Goal: Task Accomplishment & Management: Use online tool/utility

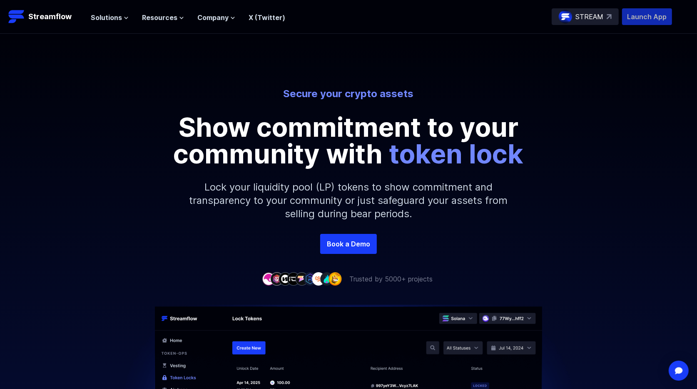
click at [655, 18] on p "Launch App" at bounding box center [647, 16] width 50 height 17
click at [68, 142] on div "Secure your crypto assets Show commitment to your community with token lock Loc…" at bounding box center [348, 160] width 697 height 147
click at [647, 16] on p "Launch App" at bounding box center [647, 16] width 50 height 17
